Goal: Ask a question: Seek information or help from site administrators or community

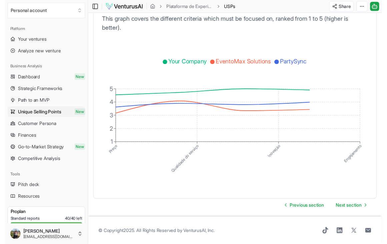
scroll to position [14321, 0]
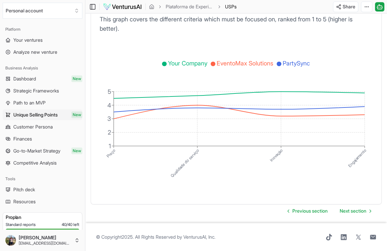
click at [89, 8] on icon at bounding box center [380, 7] width 7 height 8
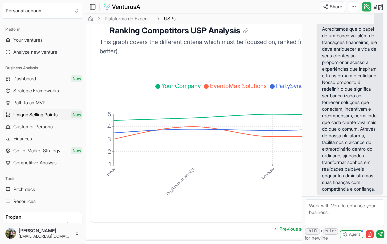
click at [89, 222] on textarea at bounding box center [345, 213] width 80 height 27
paste textarea "gostaria que montasse um jornada do cliente de entretenimento: Ele busca ir em …"
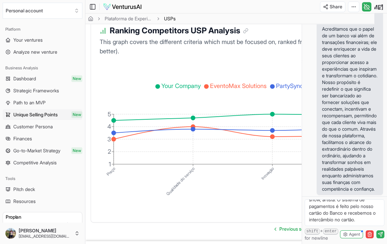
type textarea "gostaria que montasse um jornada do cliente de entretenimento: Ele busca ir em …"
click at [89, 237] on icon "submit" at bounding box center [380, 234] width 4 height 4
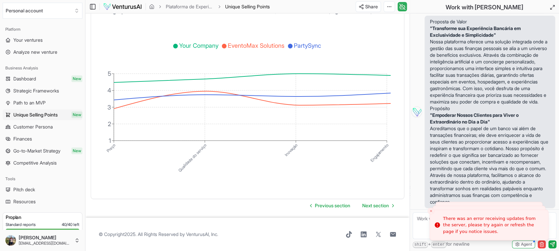
scroll to position [6520, 0]
click at [89, 112] on strong ""Empoderar Nossos Clientes para Viver o Extraordinário no Dia a Dia"" at bounding box center [474, 118] width 89 height 12
click at [89, 223] on textarea at bounding box center [485, 225] width 144 height 27
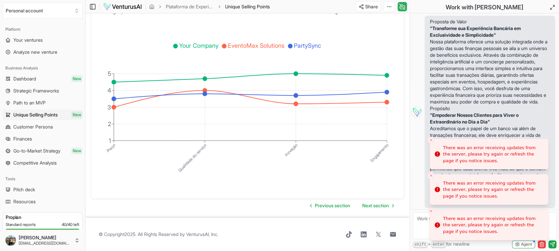
click at [89, 211] on icon "Close toast" at bounding box center [431, 211] width 4 height 4
click at [89, 211] on li "There was an error receiving updates from the server, please try again or refre…" at bounding box center [489, 225] width 119 height 31
click at [89, 211] on line "Close toast" at bounding box center [431, 211] width 2 height 2
click at [89, 211] on icon "Close toast" at bounding box center [431, 211] width 4 height 4
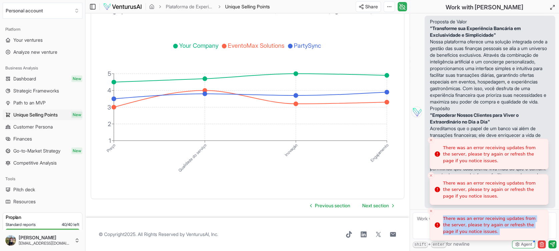
click at [89, 211] on li "There was an error receiving updates from the server, please try again or refre…" at bounding box center [489, 225] width 119 height 31
click at [89, 211] on line "Close toast" at bounding box center [431, 211] width 2 height 2
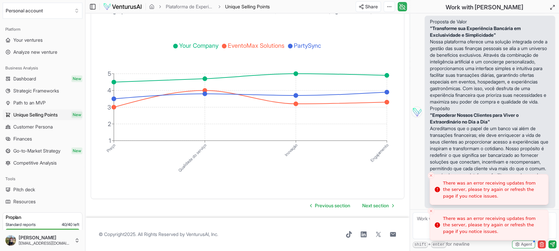
click at [89, 238] on button "Close toast" at bounding box center [431, 241] width 7 height 7
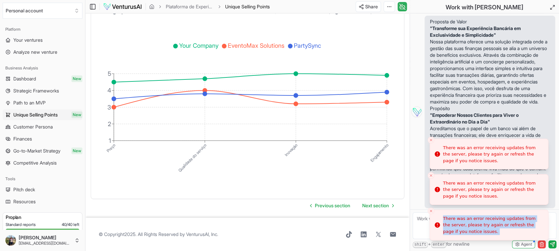
click at [89, 211] on li "There was an error receiving updates from the server, please try again or refre…" at bounding box center [489, 225] width 119 height 31
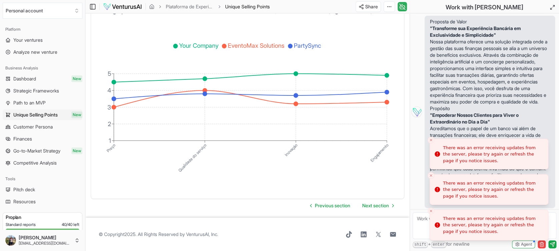
click at [89, 212] on button "Close toast" at bounding box center [431, 211] width 7 height 7
click at [89, 212] on li "There was an error receiving updates from the server, please try again or refre…" at bounding box center [489, 225] width 119 height 31
click at [89, 212] on button "Close toast" at bounding box center [431, 211] width 7 height 7
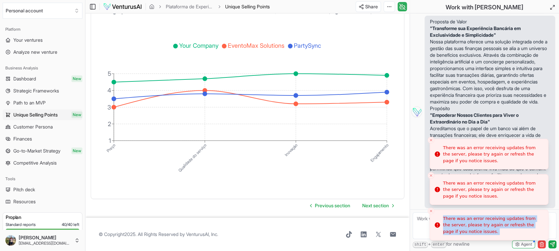
click at [89, 212] on li "There was an error receiving updates from the server, please try again or refre…" at bounding box center [489, 225] width 119 height 31
click at [89, 212] on button "Close toast" at bounding box center [431, 211] width 7 height 7
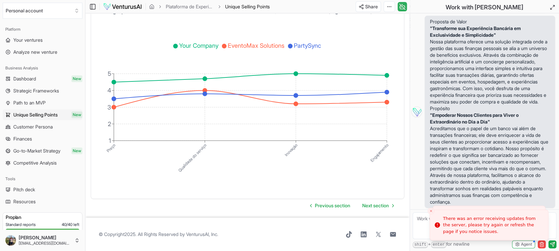
click at [89, 214] on textarea at bounding box center [485, 225] width 144 height 27
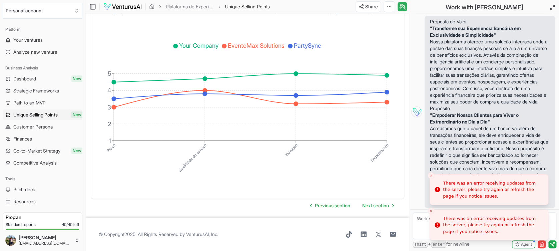
click at [89, 209] on icon "Close toast" at bounding box center [431, 211] width 4 height 4
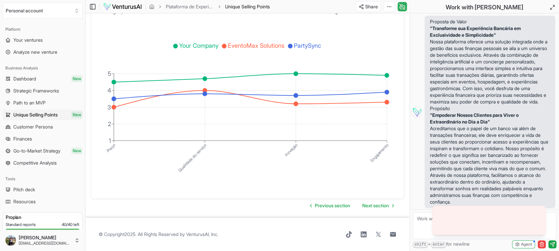
click at [89, 209] on form "shift + enter for newline Agent" at bounding box center [484, 230] width 149 height 42
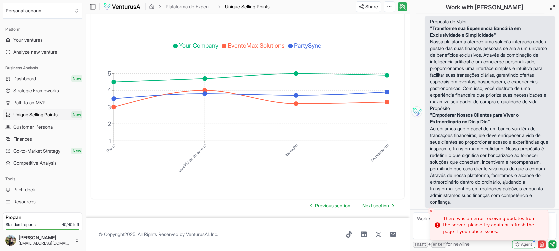
click at [89, 211] on icon "Close toast" at bounding box center [431, 211] width 4 height 4
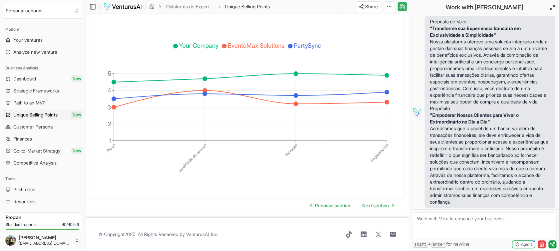
click at [89, 220] on textarea at bounding box center [485, 225] width 144 height 27
paste textarea "gostaria que montasse um jornada do cliente de entretenimento: Ele busca ir em …"
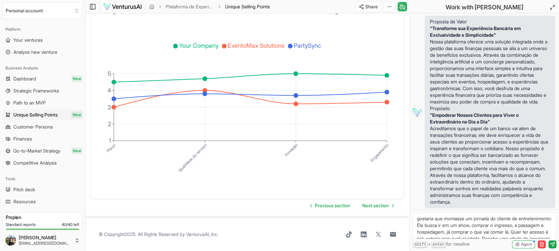
scroll to position [49, 0]
type textarea "gostaria que montasse um jornada do cliente de entretenimento: Ele busca ir em …"
click at [89, 243] on button "submit" at bounding box center [553, 244] width 8 height 8
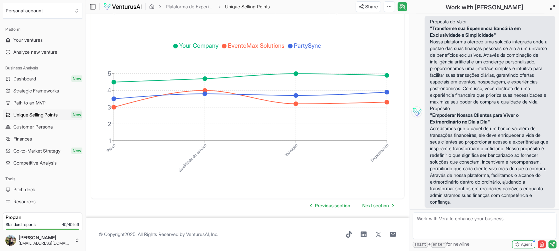
scroll to position [0, 0]
click at [89, 135] on p "Acreditamos que o papel de um banco vai além de transações financeiras; ele dev…" at bounding box center [490, 165] width 120 height 80
click at [89, 216] on textarea at bounding box center [485, 225] width 144 height 27
paste textarea "gostaria que montasse um jornada do cliente de entretenimento: Ele busca ir em …"
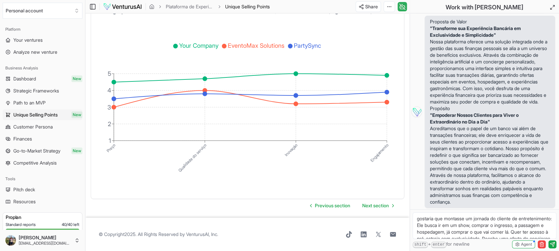
scroll to position [49, 0]
type textarea "gostaria que montasse um jornada do cliente de entretenimento: Ele busca ir em …"
click at [89, 244] on icon "submit" at bounding box center [552, 244] width 4 height 4
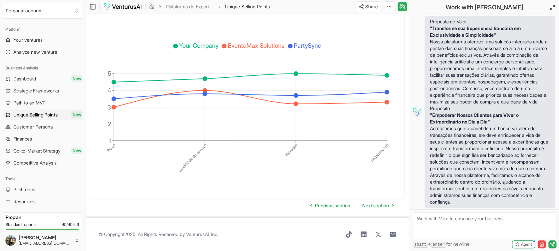
scroll to position [0, 0]
click at [89, 125] on p "Acreditamos que o papel de um banco vai além de transações financeiras; ele dev…" at bounding box center [490, 165] width 120 height 80
click at [89, 224] on textarea at bounding box center [485, 225] width 144 height 27
click at [89, 206] on span "Proposta de Valor "Transforme sua Experiência Bancária em Exclusividade e Simpl…" at bounding box center [490, 112] width 130 height 192
